Goal: Task Accomplishment & Management: Use online tool/utility

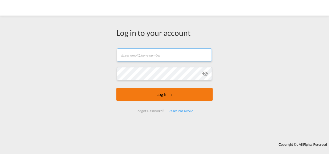
type input "[PERSON_NAME][EMAIL_ADDRESS][PERSON_NAME][DOMAIN_NAME]"
click at [161, 99] on form "[PERSON_NAME][EMAIL_ADDRESS][PERSON_NAME][DOMAIN_NAME] Email field is required …" at bounding box center [164, 80] width 96 height 74
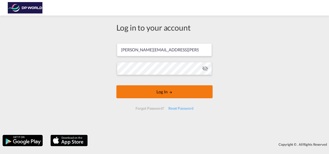
click at [158, 92] on button "Log In" at bounding box center [164, 91] width 96 height 13
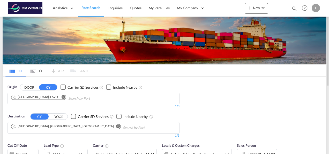
click at [62, 97] on md-icon "Remove" at bounding box center [64, 97] width 4 height 4
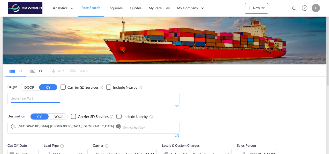
click at [37, 99] on input "Chips input." at bounding box center [35, 98] width 49 height 8
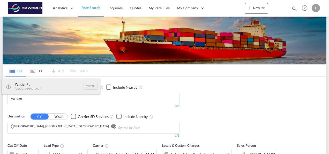
type input "yantian"
click at [25, 85] on div "Yantian Pt China CNYTN" at bounding box center [51, 86] width 98 height 16
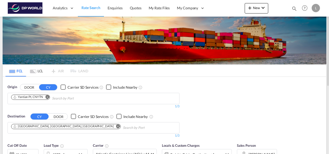
click at [116, 125] on md-icon "Remove" at bounding box center [118, 126] width 4 height 4
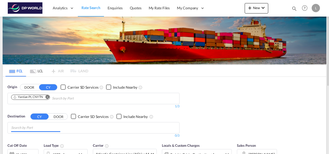
click at [38, 125] on input "Chips input." at bounding box center [35, 127] width 49 height 8
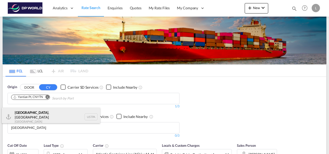
type input "[GEOGRAPHIC_DATA]"
click at [27, 114] on div "[GEOGRAPHIC_DATA] , [GEOGRAPHIC_DATA] [GEOGRAPHIC_DATA] [GEOGRAPHIC_DATA]" at bounding box center [51, 116] width 98 height 19
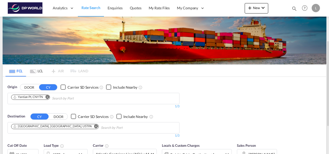
scroll to position [52, 0]
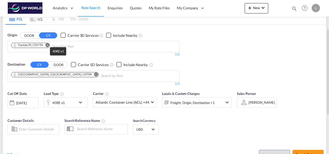
click at [56, 103] on div "40RE x1" at bounding box center [58, 102] width 13 height 7
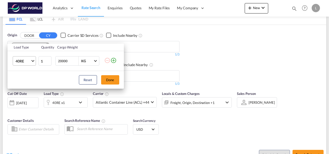
click at [34, 61] on md-select-value "40RE" at bounding box center [25, 60] width 21 height 9
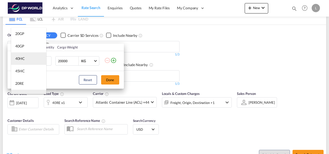
scroll to position [0, 0]
click at [27, 60] on md-option "40HC" at bounding box center [28, 59] width 35 height 12
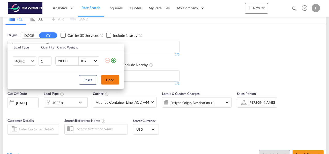
click at [107, 81] on button "Done" at bounding box center [110, 79] width 18 height 9
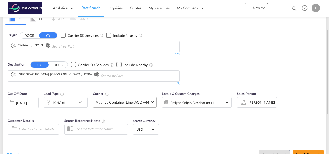
click at [137, 101] on span "Atlantic Container Line (ACL) +44" at bounding box center [123, 102] width 54 height 5
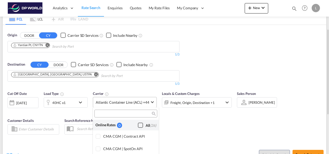
scroll to position [359, 0]
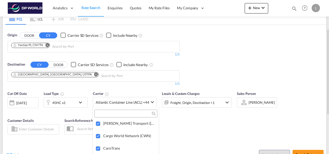
click at [197, 128] on md-backdrop at bounding box center [164, 77] width 329 height 154
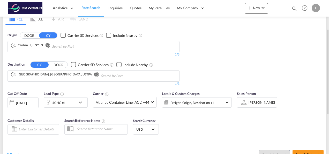
click at [229, 123] on div "Cut Off Date [DATE] [DATE] Load Type 40HC x1 Carrier Atlantic Container Line (A…" at bounding box center [164, 113] width 323 height 50
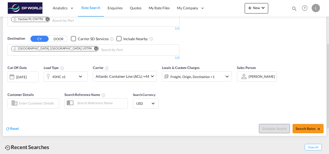
click at [245, 77] on div at bounding box center [244, 76] width 8 height 9
click at [249, 75] on div "[PERSON_NAME]" at bounding box center [262, 77] width 26 height 4
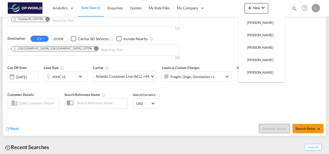
scroll to position [0, 0]
click at [255, 35] on div "Select Sales Person" at bounding box center [261, 34] width 28 height 5
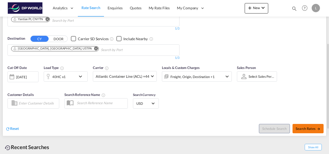
click at [306, 125] on button "Search Rates" at bounding box center [308, 128] width 31 height 9
type input "CNYTN to USTPA / [DATE]"
